Goal: Information Seeking & Learning: Understand process/instructions

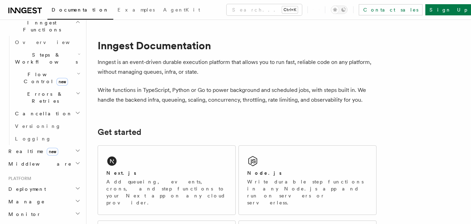
scroll to position [210, 0]
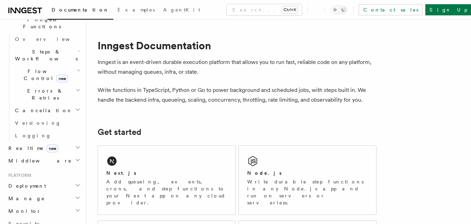
click at [67, 179] on h2 "Deployment" at bounding box center [44, 185] width 76 height 13
click at [19, 195] on span "Overview" at bounding box center [51, 198] width 72 height 6
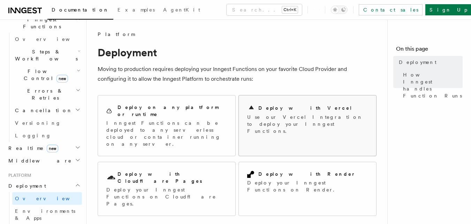
click at [269, 123] on p "Use our Vercel Integration to deploy your Inngest Functions." at bounding box center [307, 123] width 121 height 21
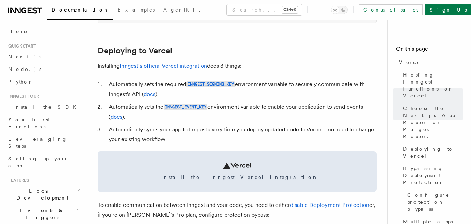
scroll to position [308, 0]
click at [188, 65] on link "Inngest's official Vercel integration" at bounding box center [164, 65] width 88 height 7
